Goal: Task Accomplishment & Management: Manage account settings

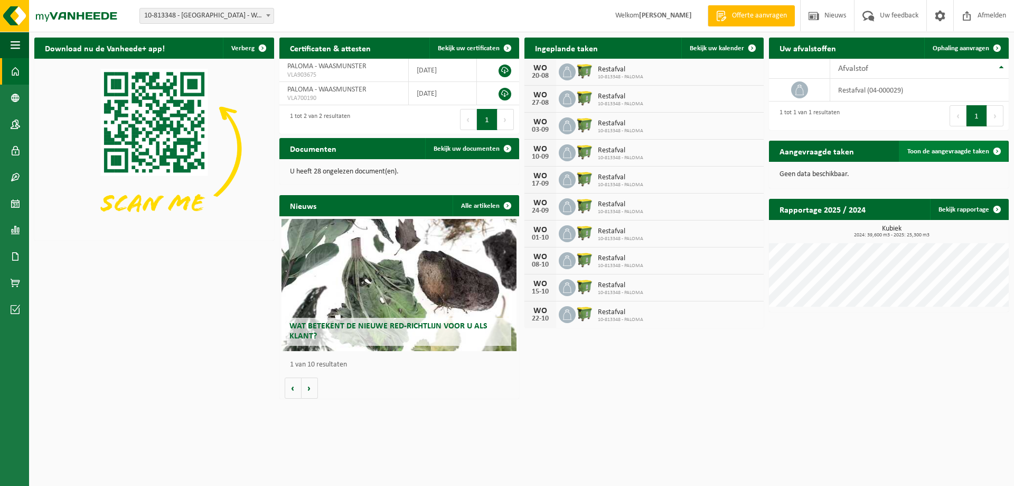
click at [970, 148] on span "Toon de aangevraagde taken" at bounding box center [949, 151] width 82 height 7
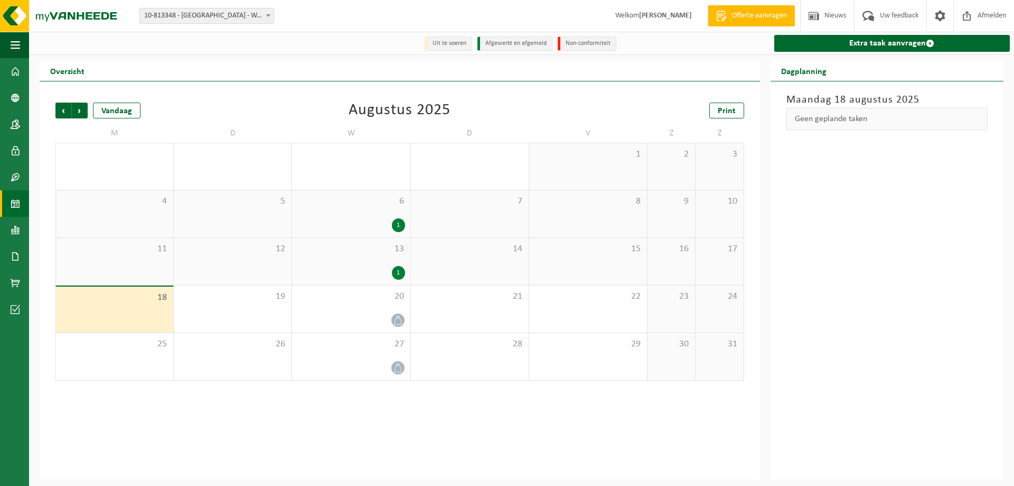
click at [360, 203] on span "6" at bounding box center [350, 201] width 107 height 12
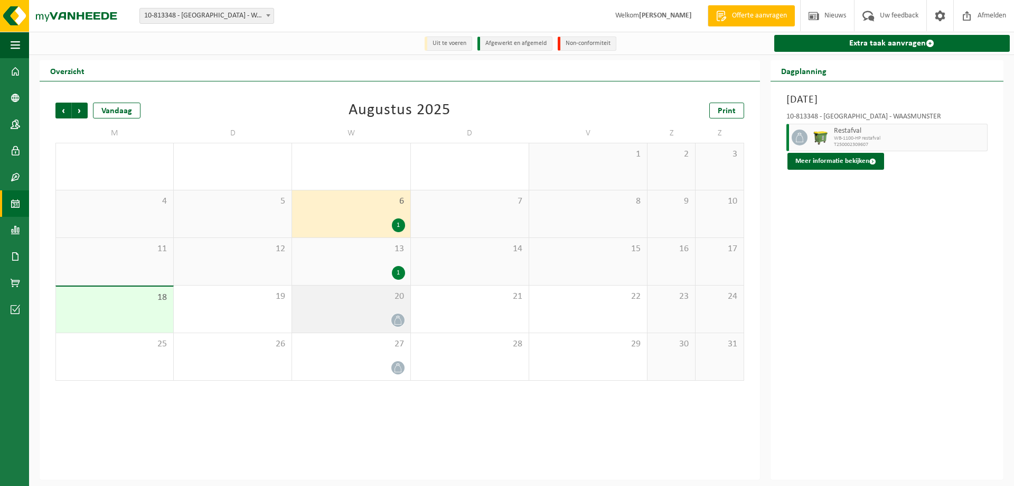
click at [386, 306] on div "20" at bounding box center [351, 308] width 118 height 47
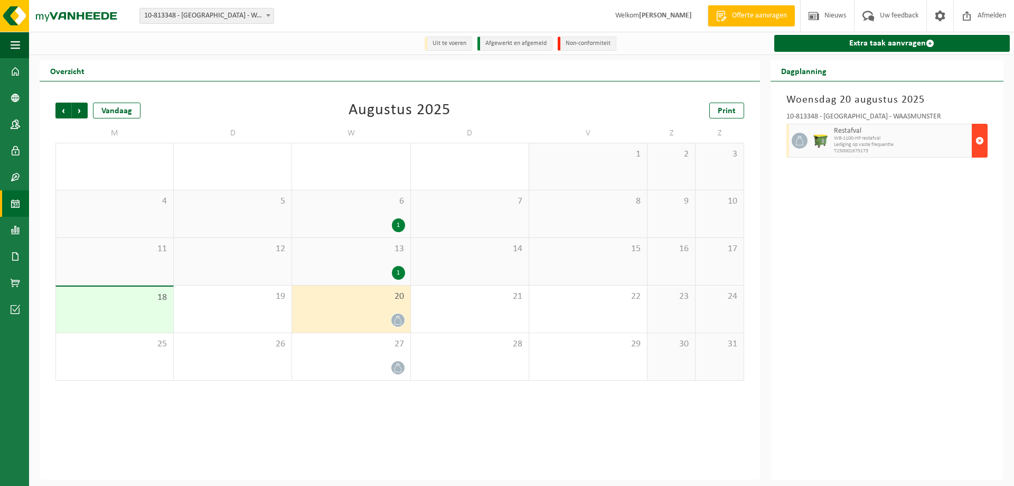
click at [988, 147] on button "button" at bounding box center [980, 141] width 16 height 34
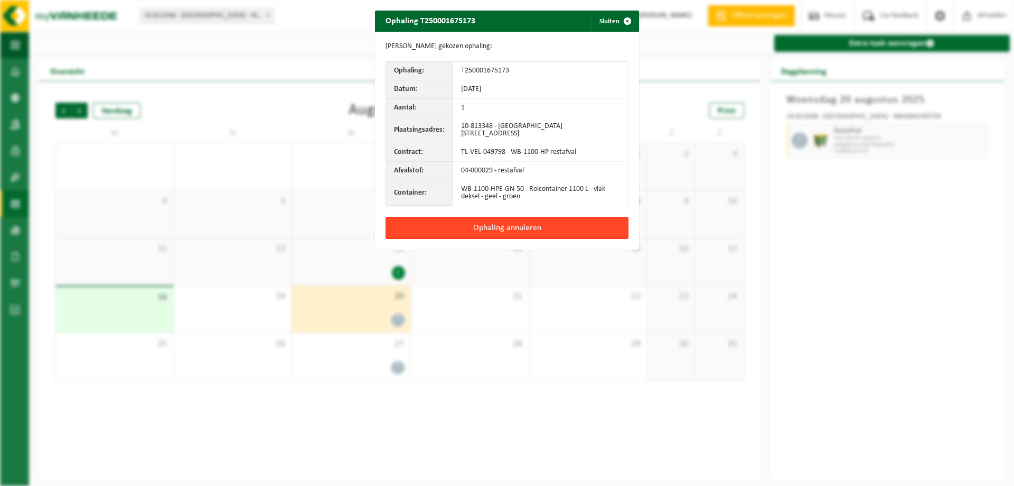
click at [510, 230] on button "Ophaling annuleren" at bounding box center [507, 228] width 243 height 22
